Goal: Information Seeking & Learning: Check status

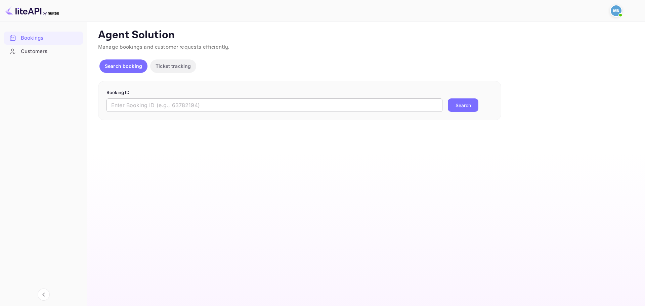
drag, startPoint x: 233, startPoint y: 107, endPoint x: 241, endPoint y: 109, distance: 8.4
click at [233, 107] on input "text" at bounding box center [274, 104] width 336 height 13
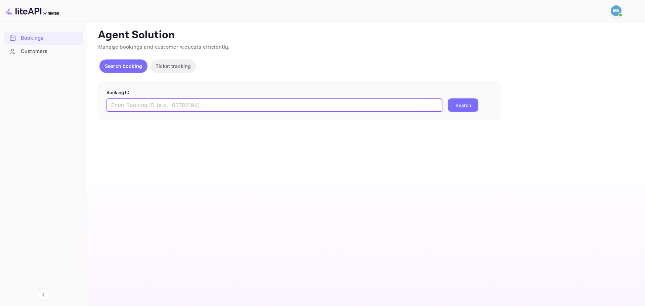
paste input "9354452"
type input "9354452"
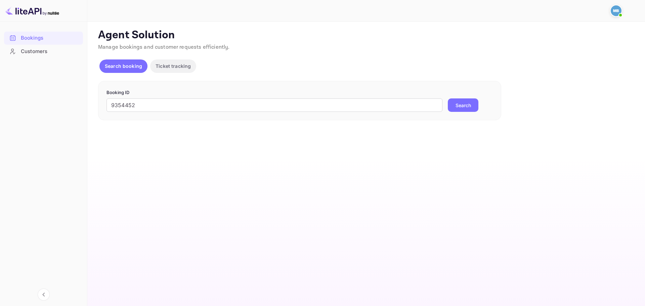
click at [467, 105] on button "Search" at bounding box center [463, 104] width 31 height 13
